Goal: Task Accomplishment & Management: Complete application form

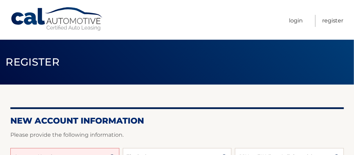
scroll to position [69, 0]
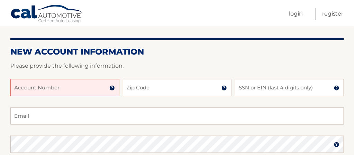
click at [72, 86] on input "Account Number" at bounding box center [64, 87] width 109 height 17
type input "370918"
click at [141, 92] on input "Zip Code" at bounding box center [177, 87] width 109 height 17
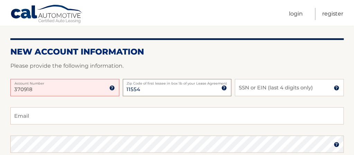
type input "11554"
click at [248, 90] on input "SSN or EIN (last 4 digits only)" at bounding box center [289, 87] width 109 height 17
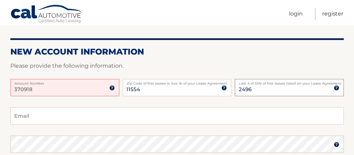
type input "2496"
click at [72, 122] on input "Email" at bounding box center [176, 116] width 333 height 17
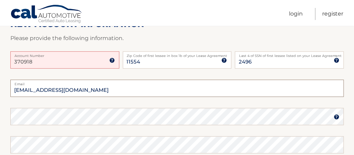
scroll to position [138, 0]
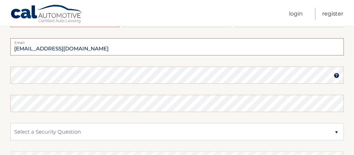
type input "[EMAIL_ADDRESS][DOMAIN_NAME]"
click at [337, 77] on img at bounding box center [337, 76] width 6 height 6
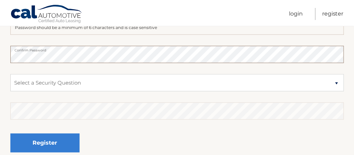
scroll to position [207, 0]
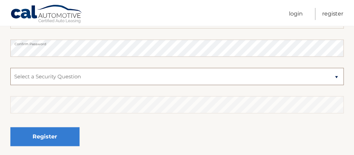
click at [334, 77] on select "Select a Security Question What was the name of your elementary school? What is…" at bounding box center [176, 76] width 333 height 17
select select "1"
click at [10, 68] on select "Select a Security Question What was the name of your elementary school? What is…" at bounding box center [176, 76] width 333 height 17
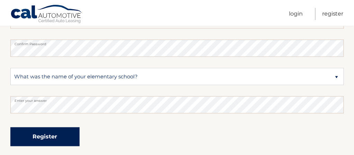
click at [53, 133] on button "Register" at bounding box center [44, 137] width 69 height 19
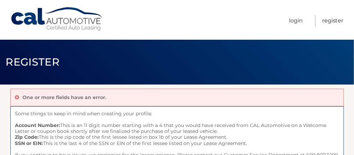
scroll to position [35, 0]
